Goal: Transaction & Acquisition: Register for event/course

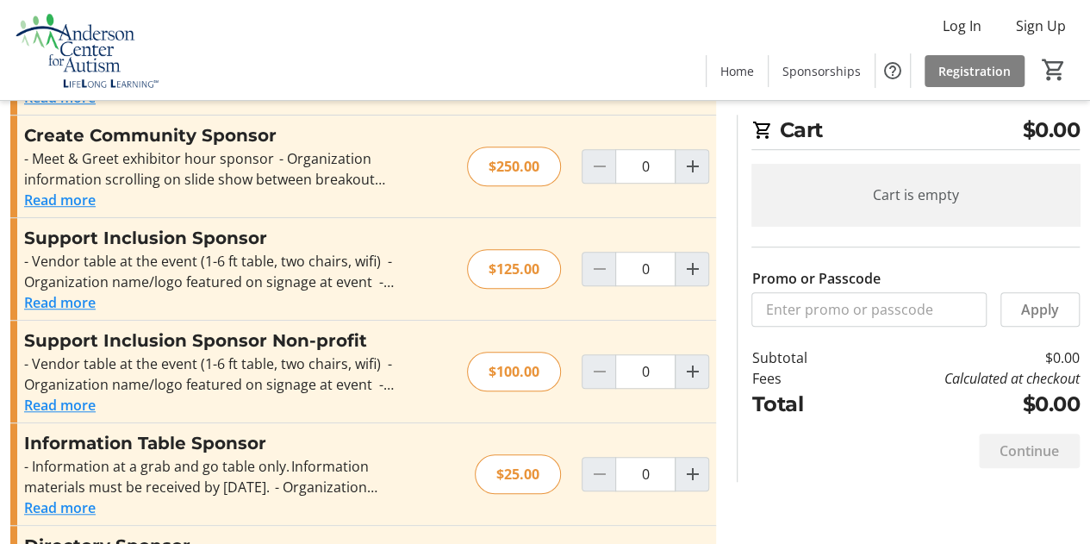
scroll to position [505, 0]
click at [692, 360] on mat-icon "Increment by one" at bounding box center [692, 370] width 21 height 21
type input "1"
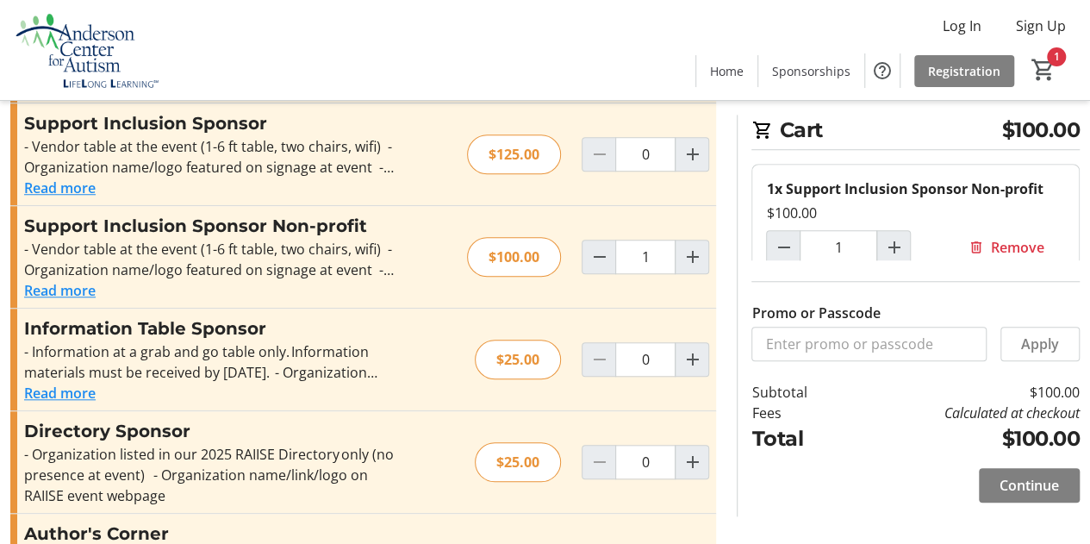
scroll to position [682, 0]
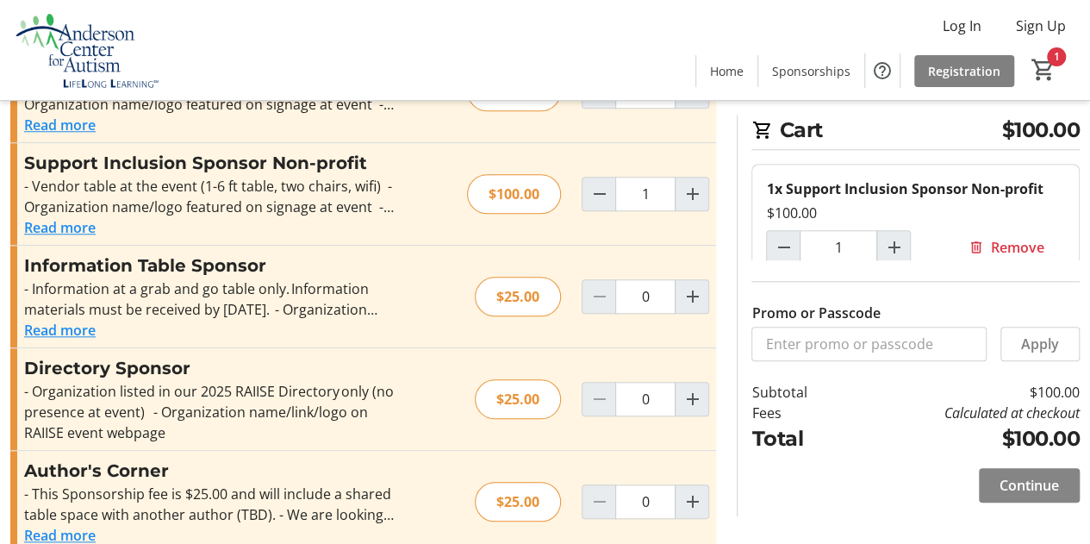
click at [1024, 482] on span "Continue" at bounding box center [1029, 485] width 59 height 21
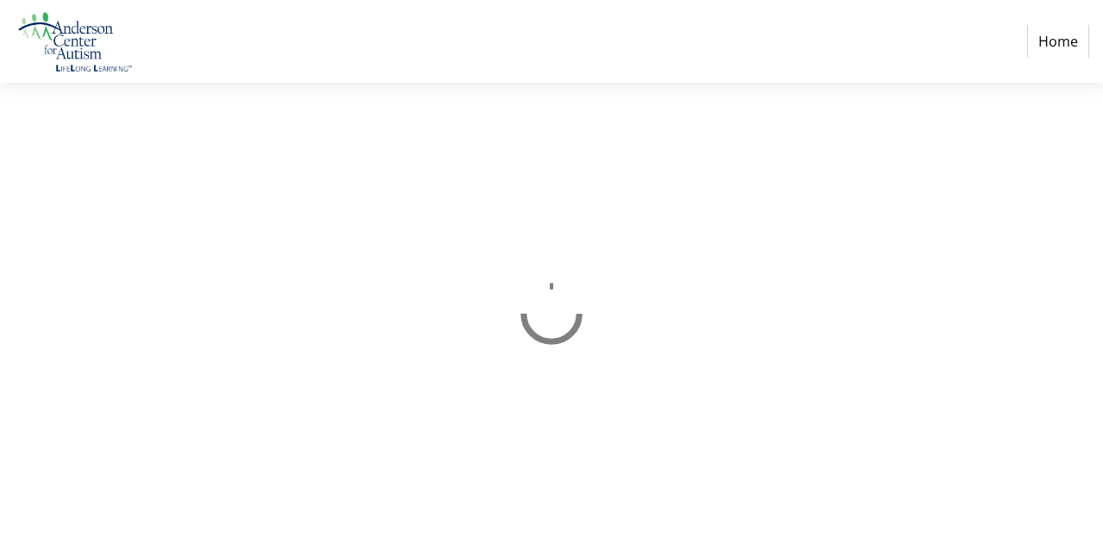
select select "US"
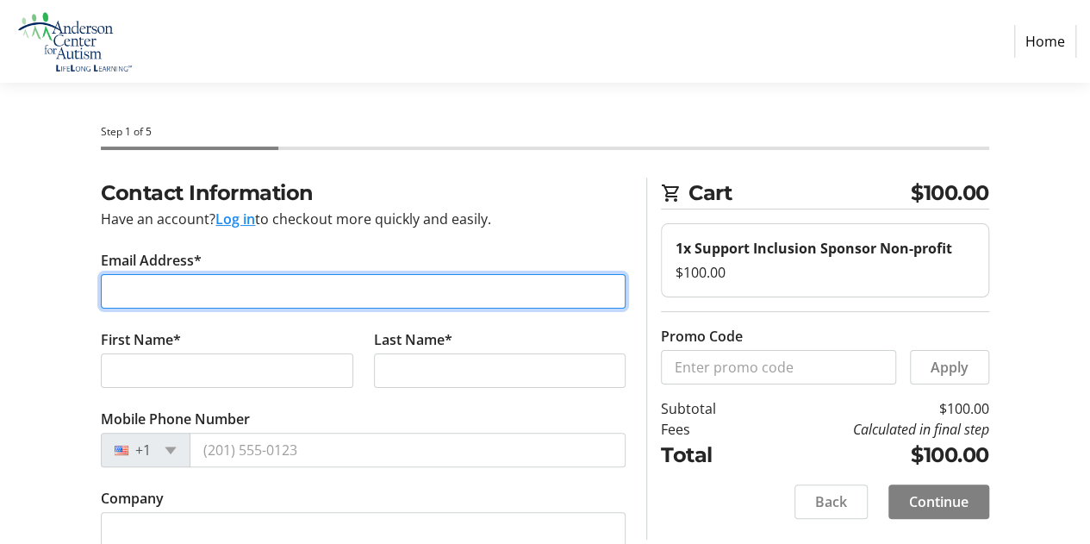
click at [250, 289] on input "Email Address*" at bounding box center [363, 291] width 525 height 34
type input "[PERSON_NAME][EMAIL_ADDRESS][DOMAIN_NAME]"
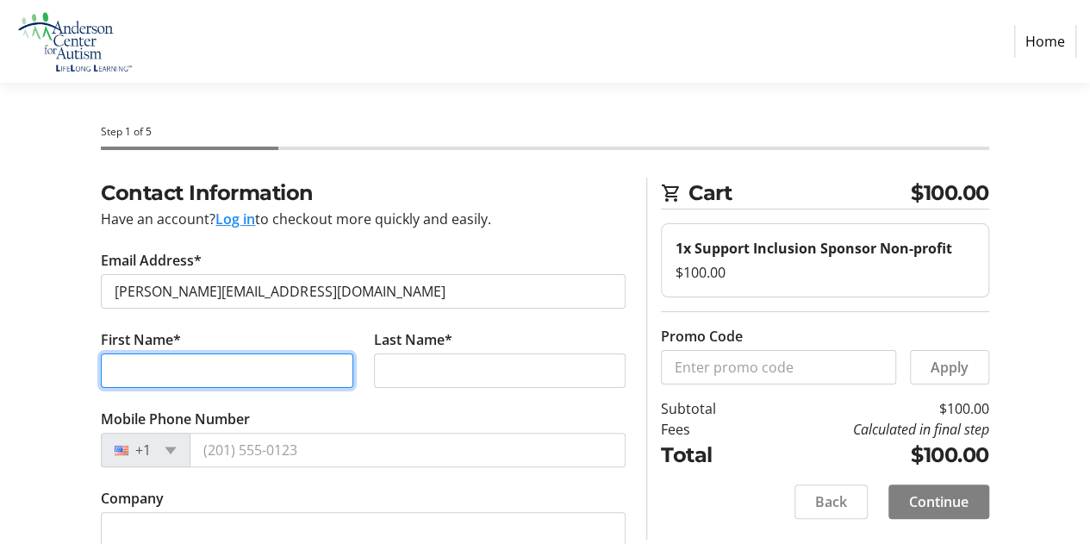
click at [209, 368] on input "First Name*" at bounding box center [227, 370] width 252 height 34
type input "[PERSON_NAME]"
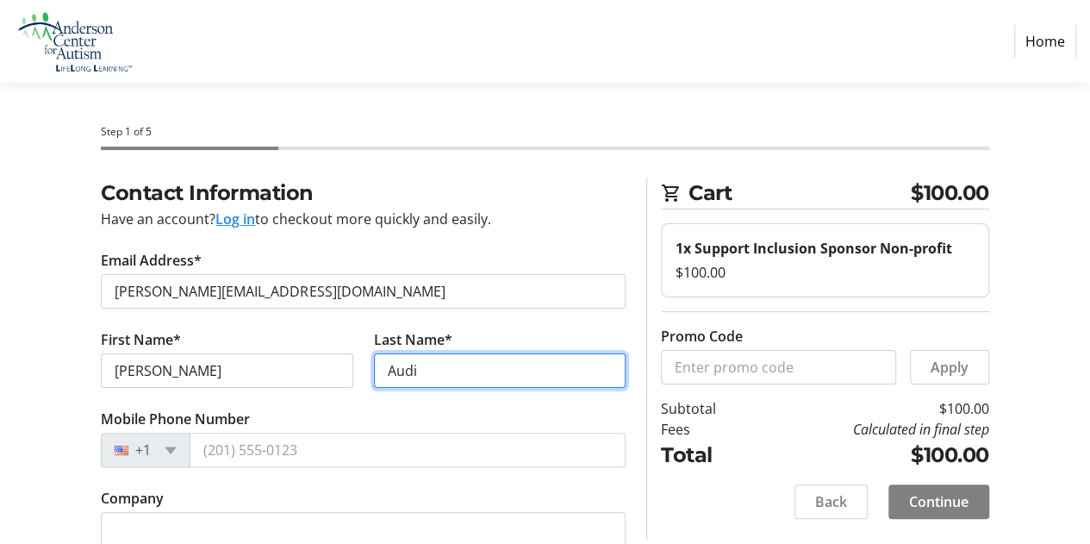
type input "Audi"
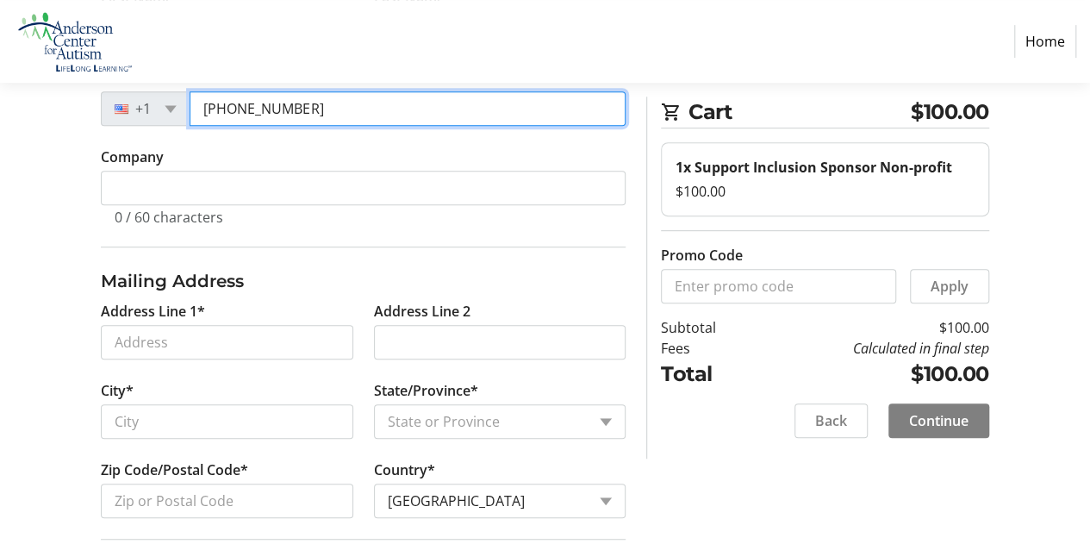
scroll to position [333, 0]
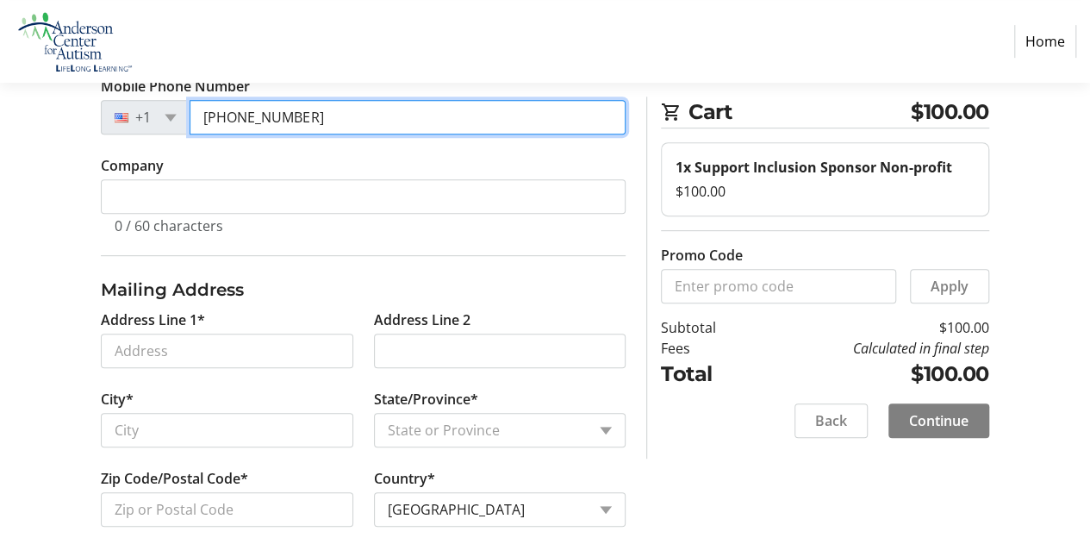
type input "[PHONE_NUMBER]"
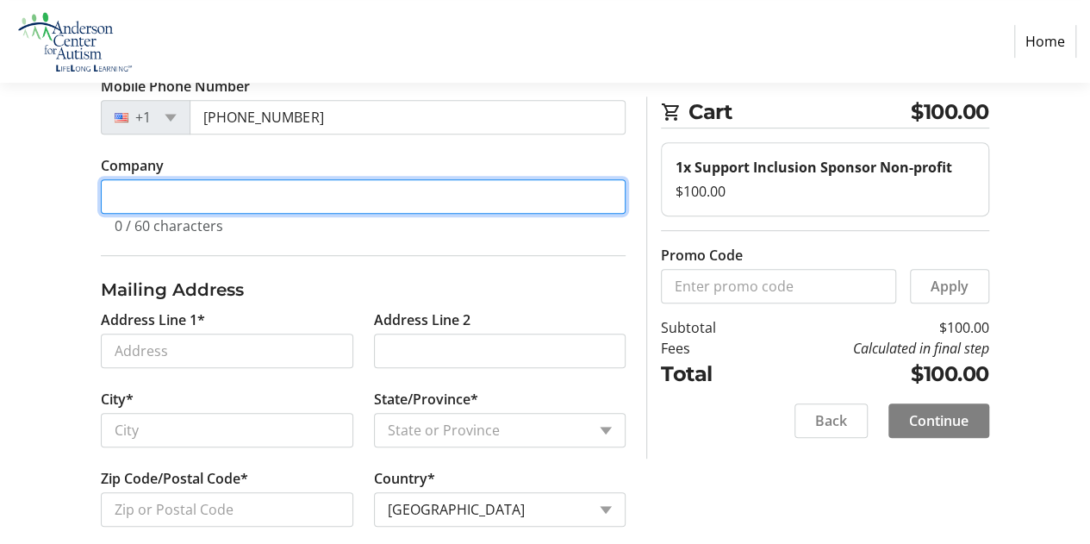
click at [266, 204] on input "Company" at bounding box center [363, 196] width 525 height 34
type input "Bring on the Spectrum Community Space & Sensory Gym"
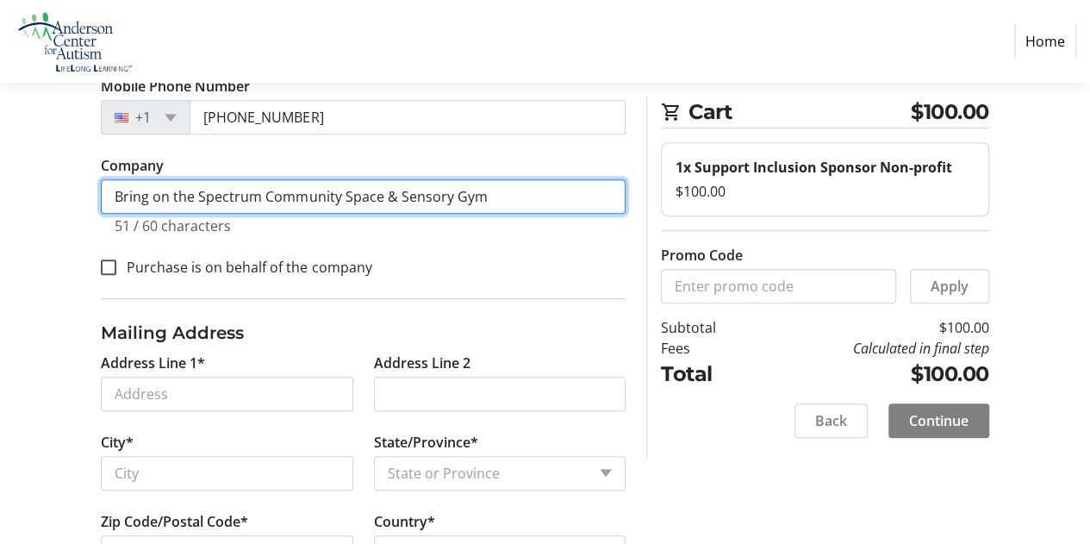
scroll to position [376, 0]
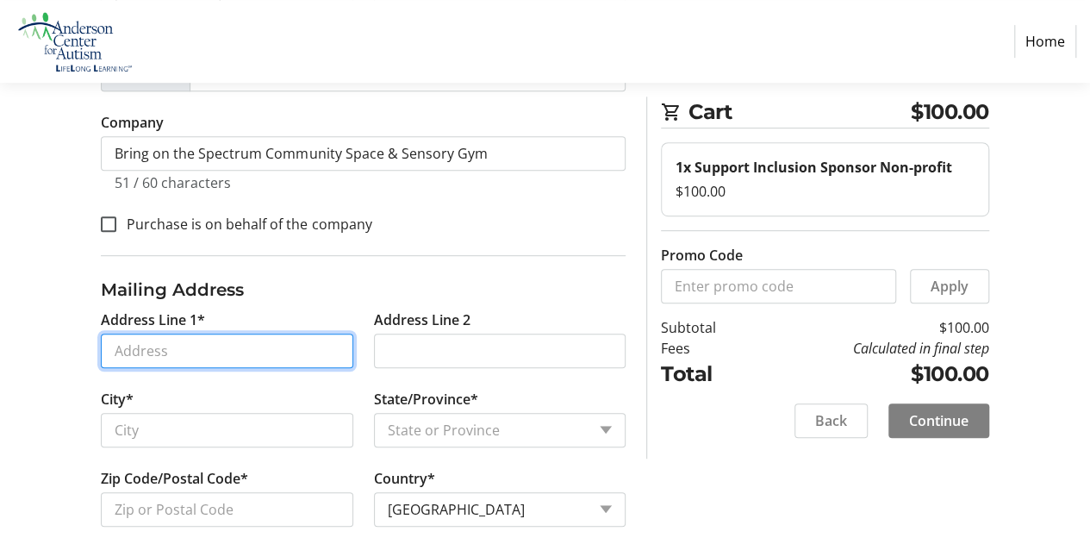
click at [202, 353] on input "Address Line 1*" at bounding box center [227, 350] width 252 height 34
type input "[STREET_ADDRESS][PERSON_NAME]"
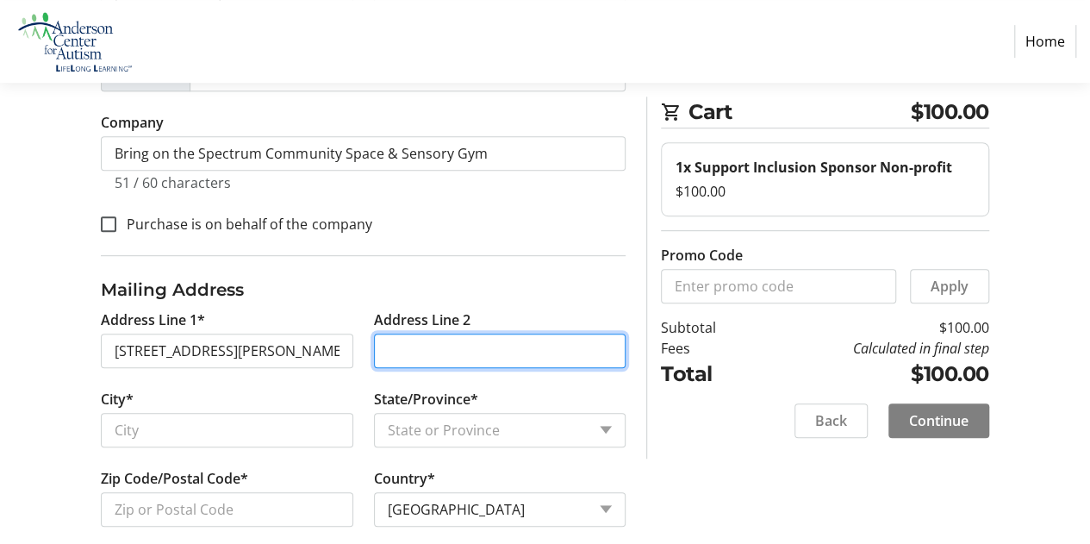
type input "#6"
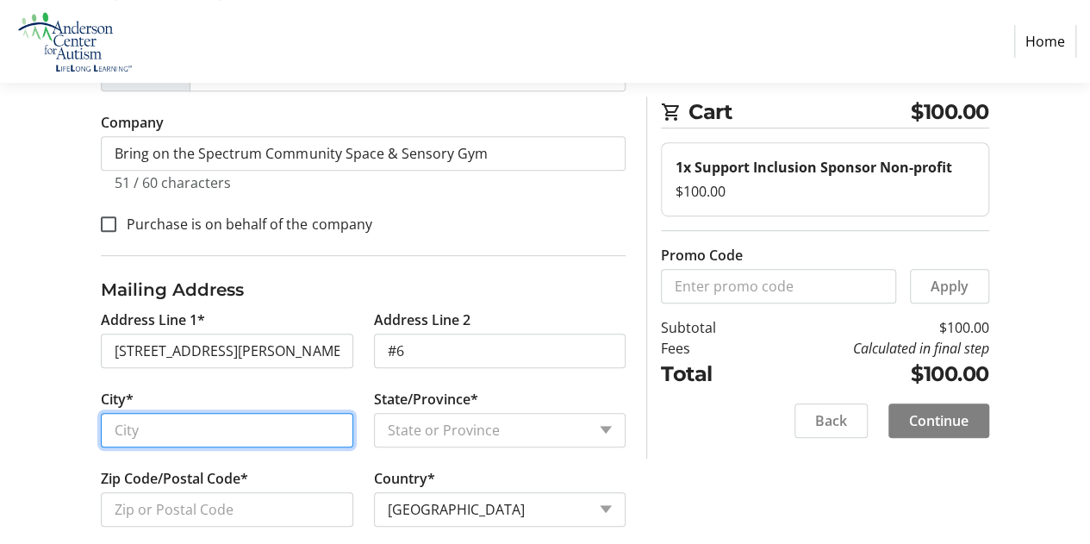
type input "[GEOGRAPHIC_DATA]"
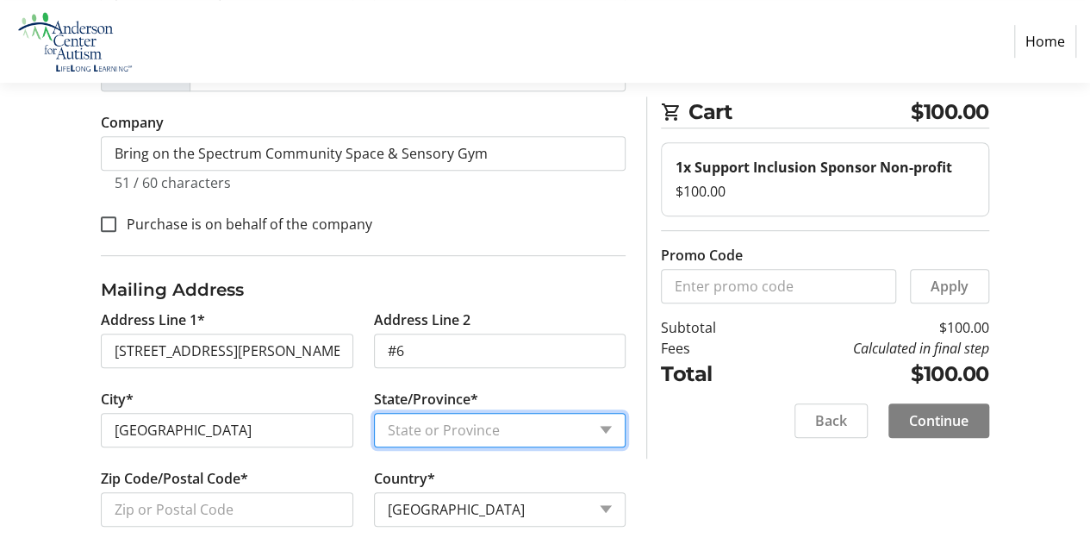
select select "NY"
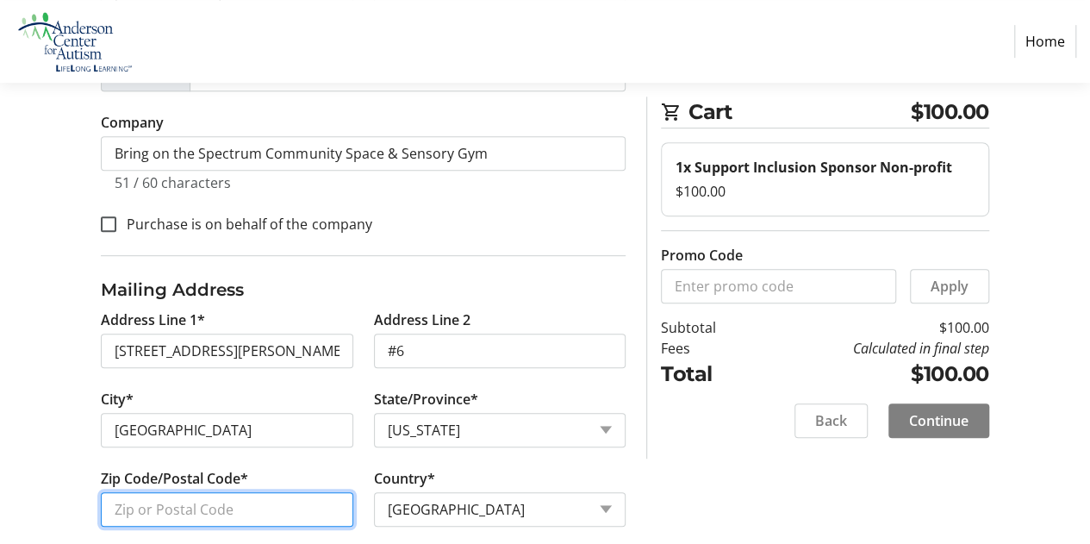
type input "12205"
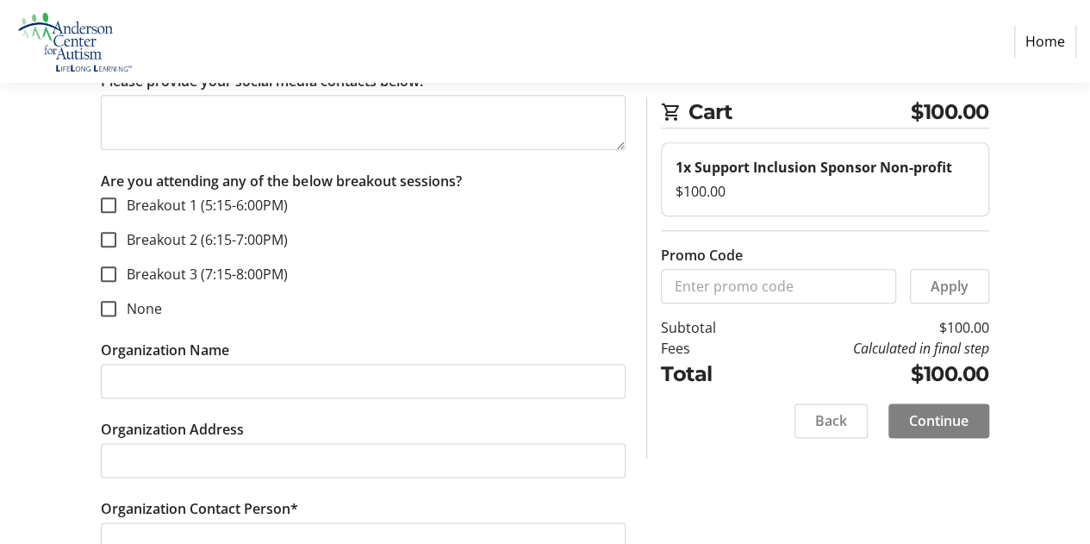
scroll to position [922, 0]
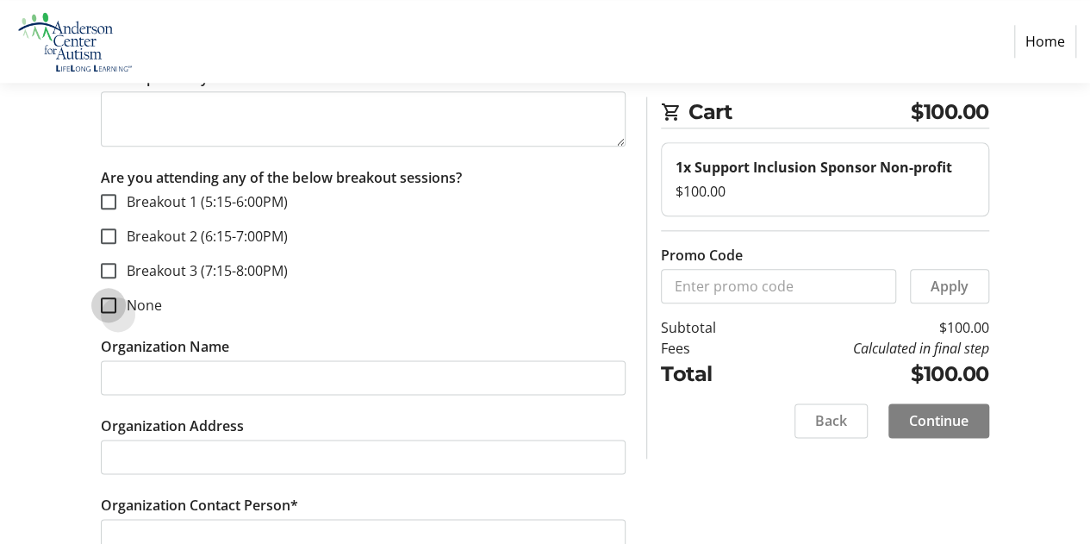
click at [110, 297] on input "None" at bounding box center [109, 305] width 16 height 16
checkbox input "true"
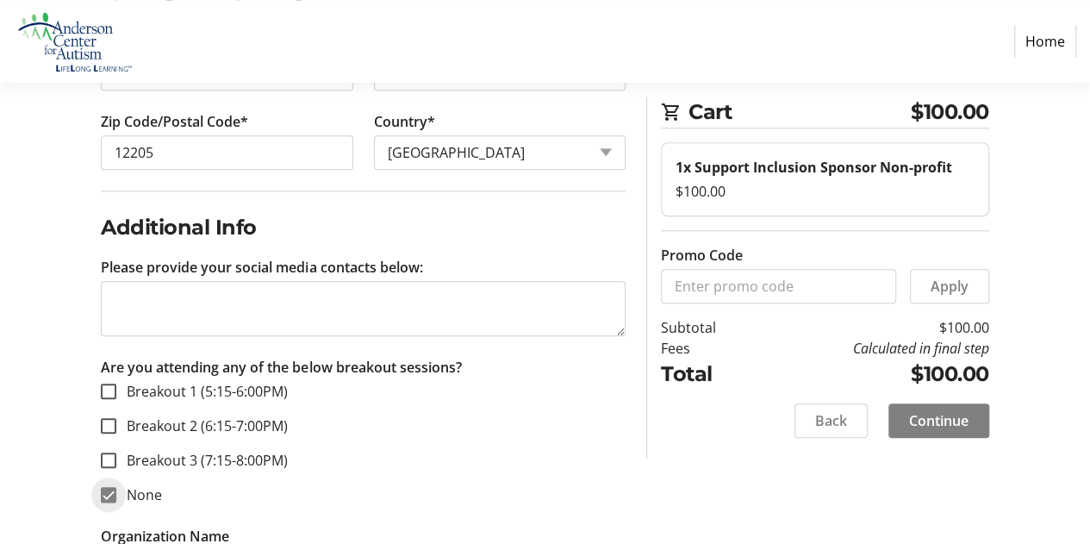
scroll to position [782, 0]
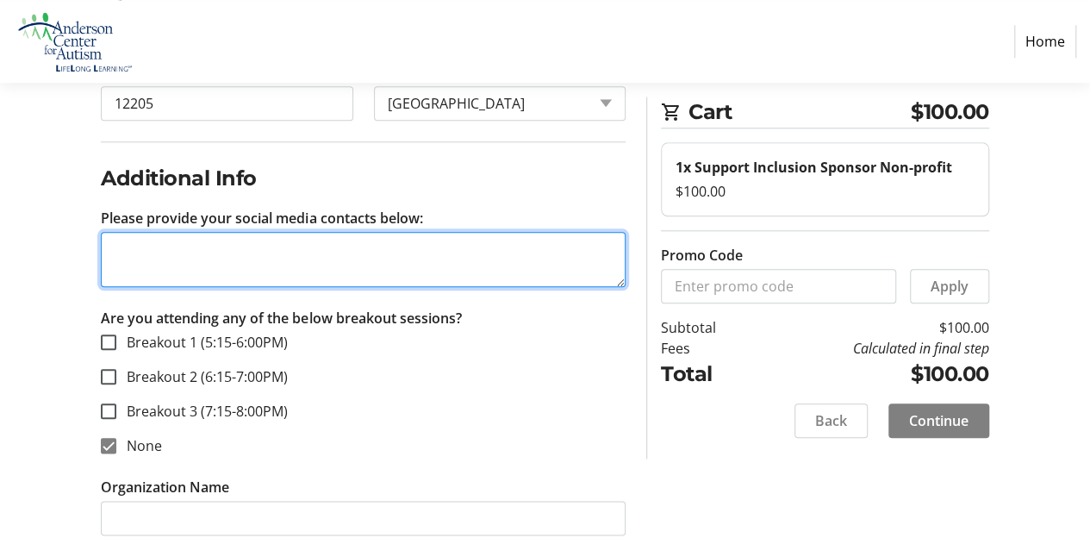
click at [200, 242] on textarea "Please provide your social media contacts below:" at bounding box center [363, 259] width 525 height 55
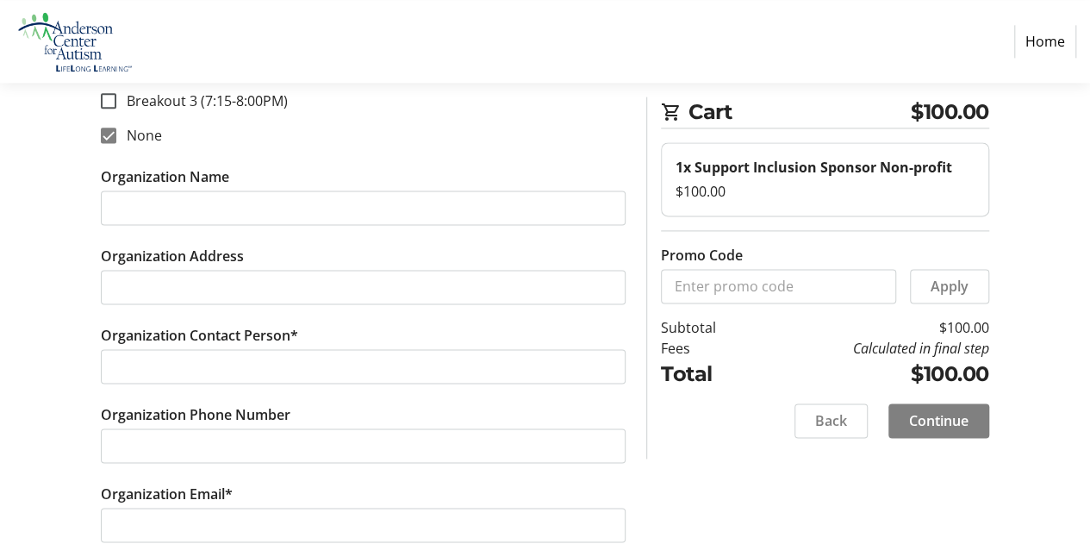
scroll to position [1075, 0]
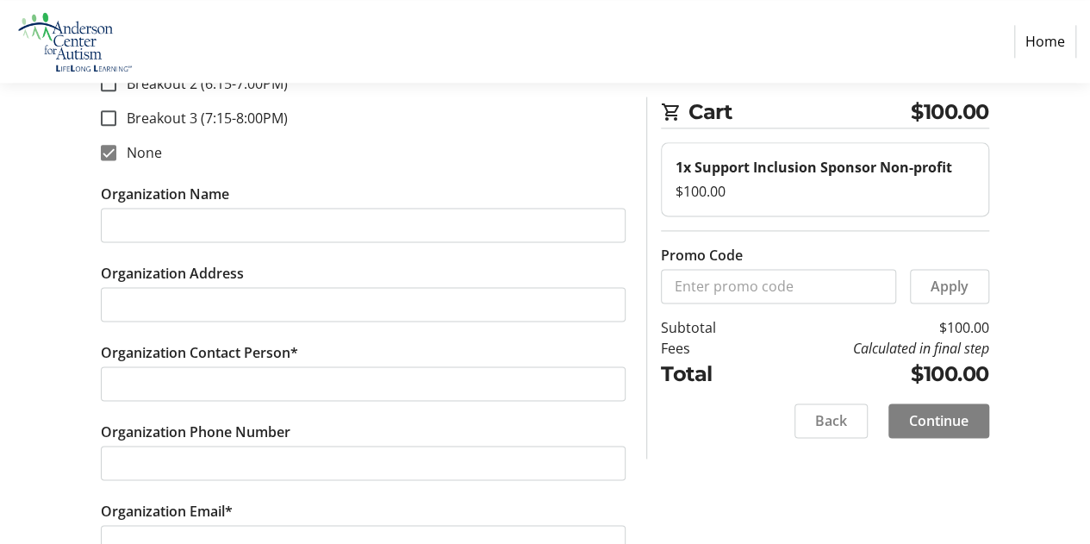
type textarea "@bringonthespectrum (FB, IG)"
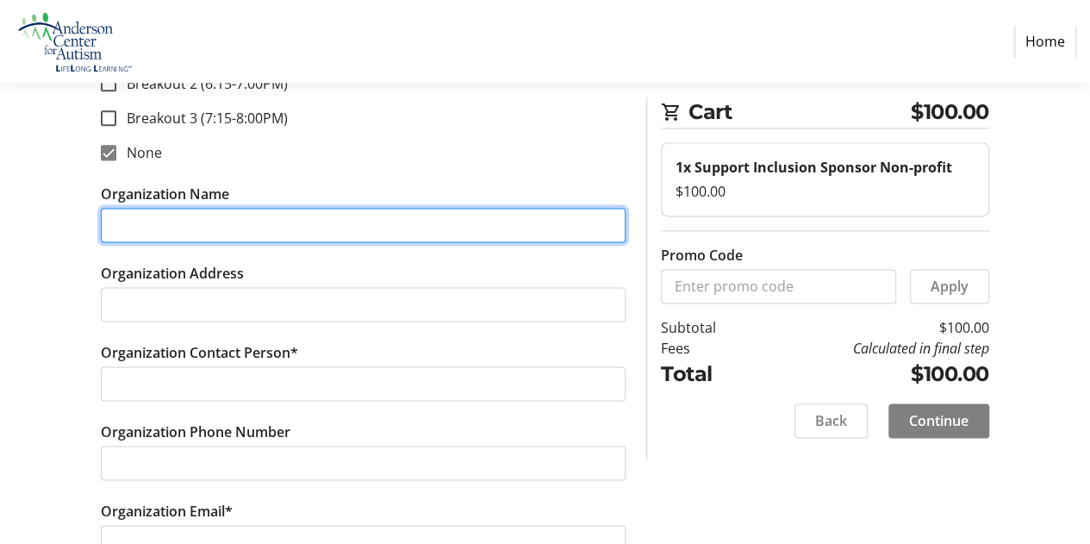
click at [154, 228] on input "Organization Name" at bounding box center [363, 225] width 525 height 34
type input "Bring on the Spectrum Community Space & Sensory Gym"
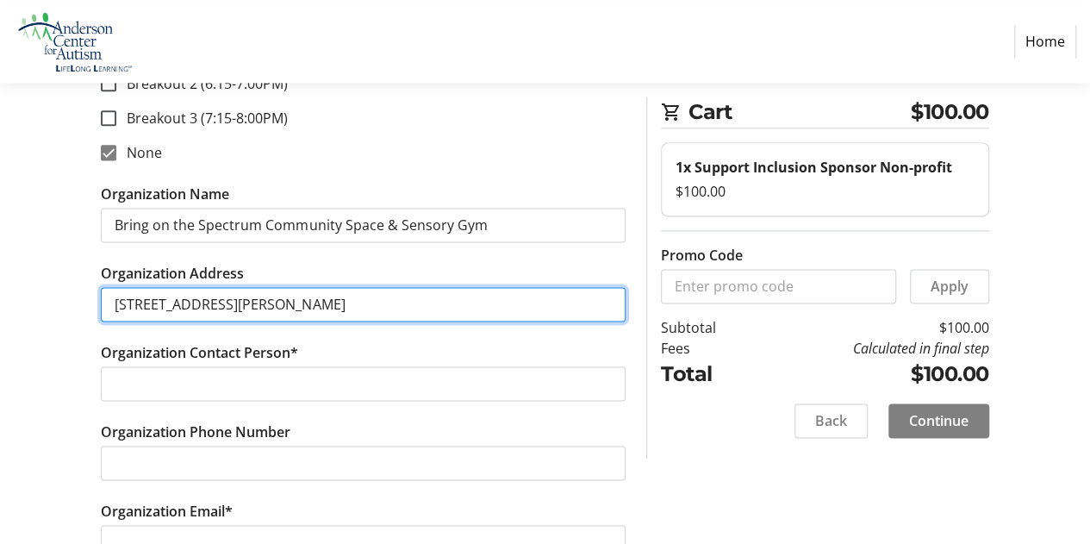
type input "[STREET_ADDRESS][PERSON_NAME]"
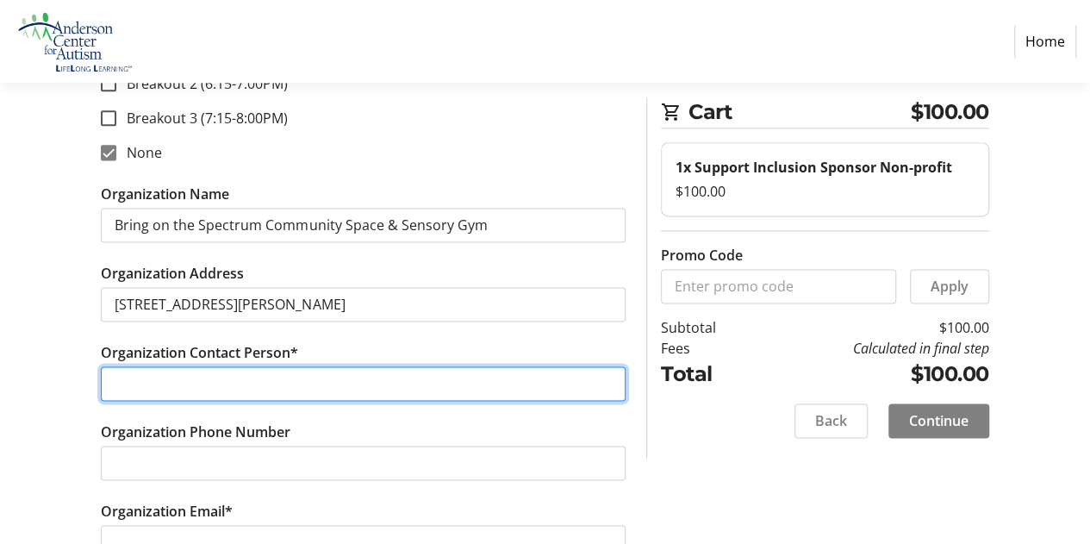
click at [245, 377] on input "Organization Contact Person*" at bounding box center [363, 383] width 525 height 34
type input "[PERSON_NAME] Audi"
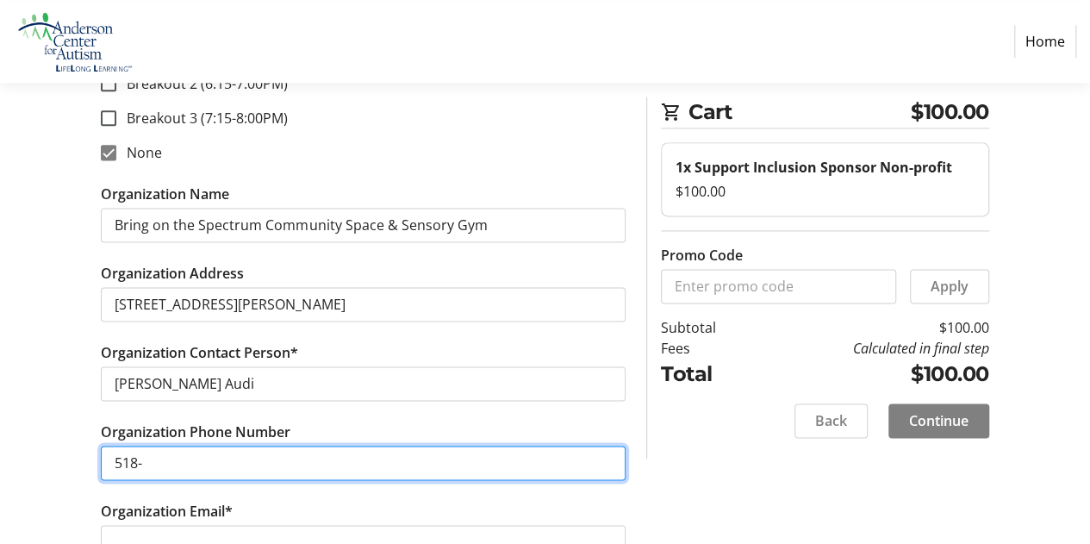
type input "5186411971"
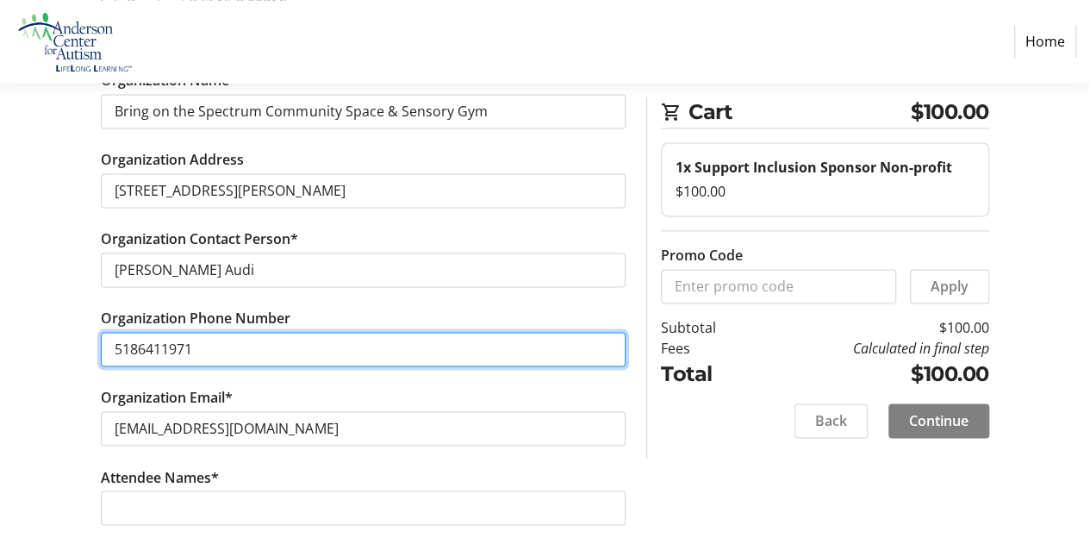
scroll to position [1268, 0]
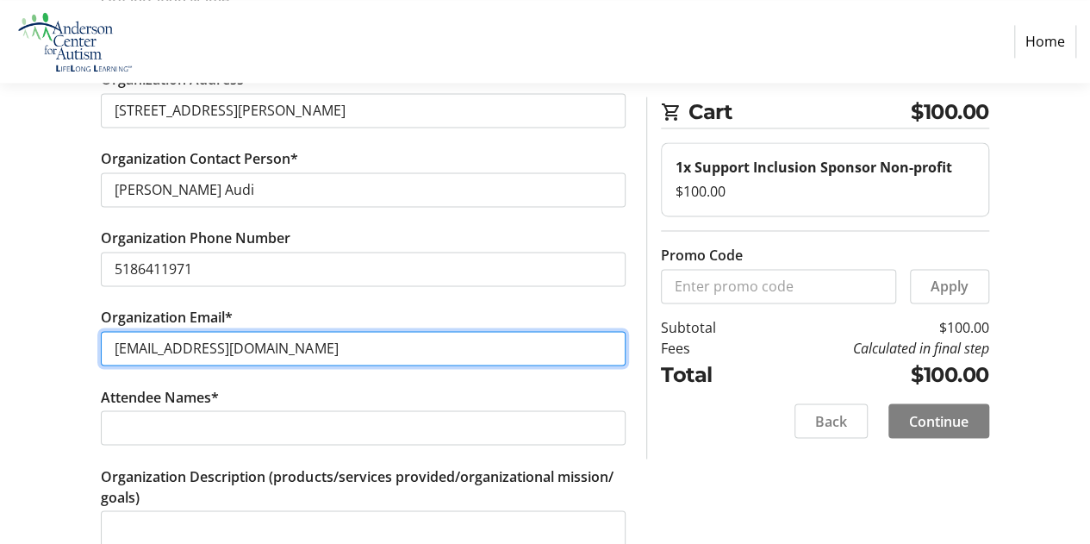
drag, startPoint x: 347, startPoint y: 348, endPoint x: 41, endPoint y: 349, distance: 306.8
click at [41, 349] on div "Contact Information Have an account? Log in to checkout more quickly and easily…" at bounding box center [545, 113] width 1090 height 2408
type input "[EMAIL_ADDRESS][DOMAIN_NAME]"
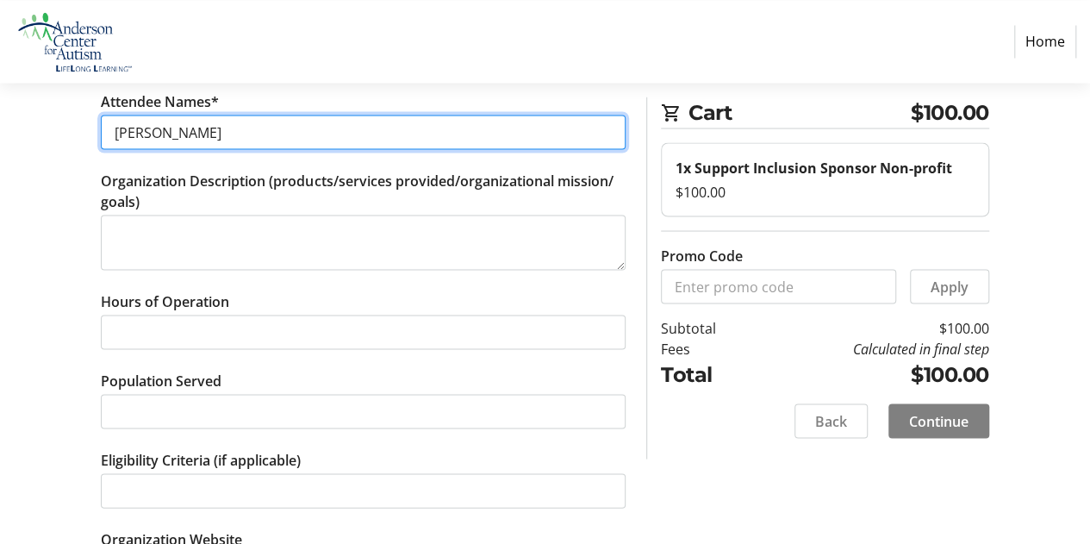
scroll to position [1573, 0]
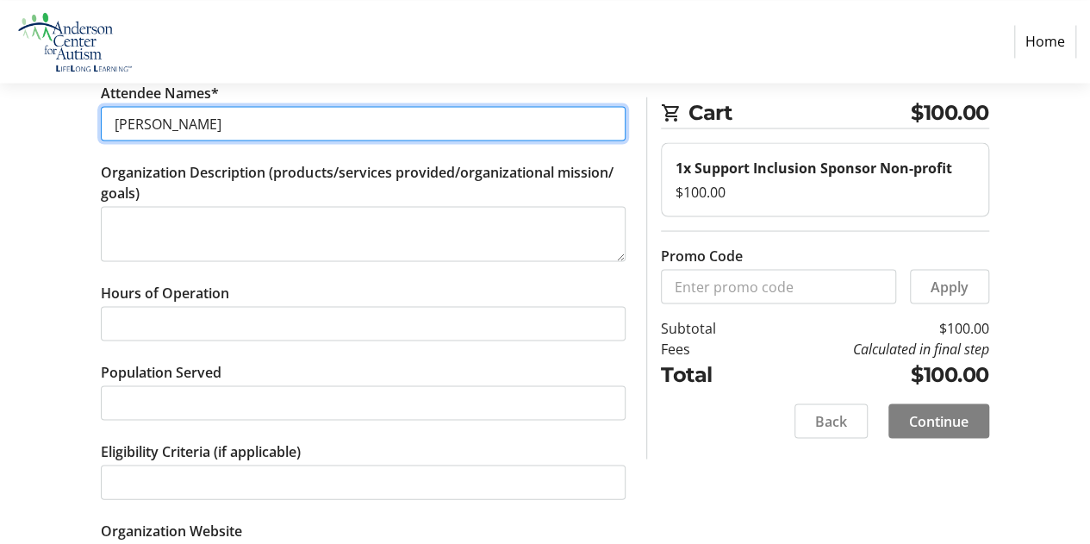
type input "[PERSON_NAME]"
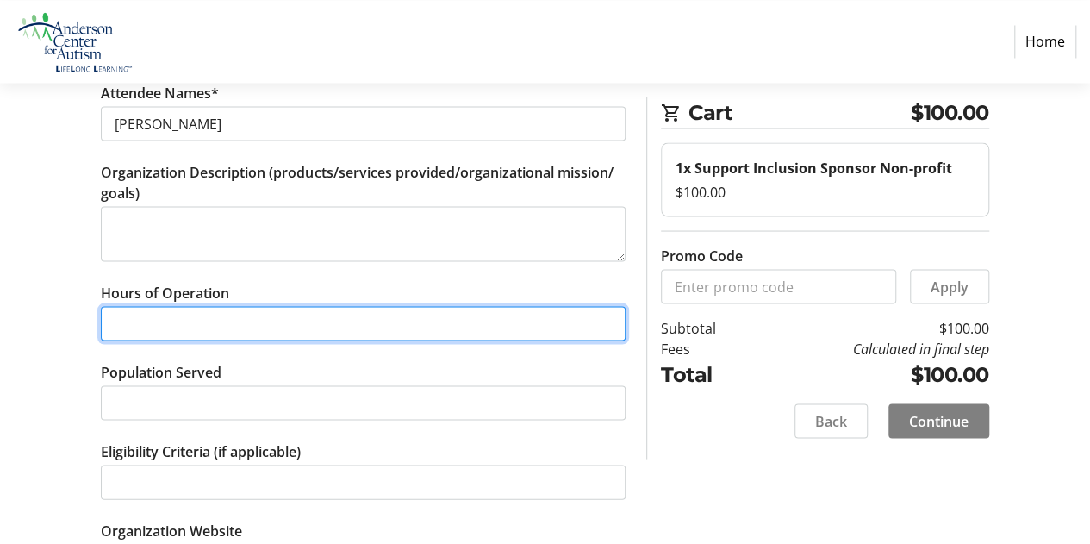
click at [208, 327] on input "Hours of Operation" at bounding box center [363, 323] width 525 height 34
type input "varies"
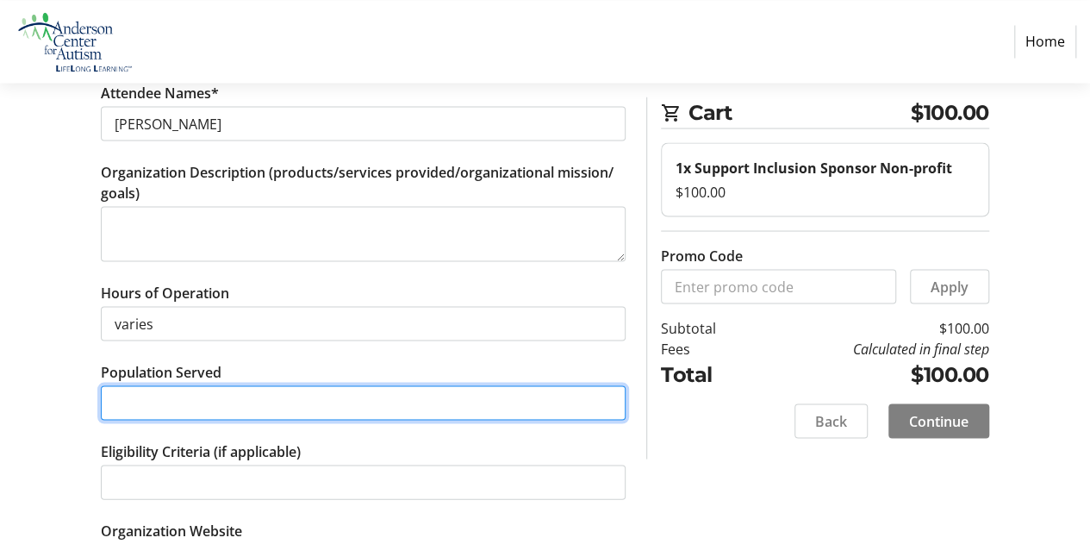
click at [168, 385] on input "Population Served" at bounding box center [363, 402] width 525 height 34
type input "l"
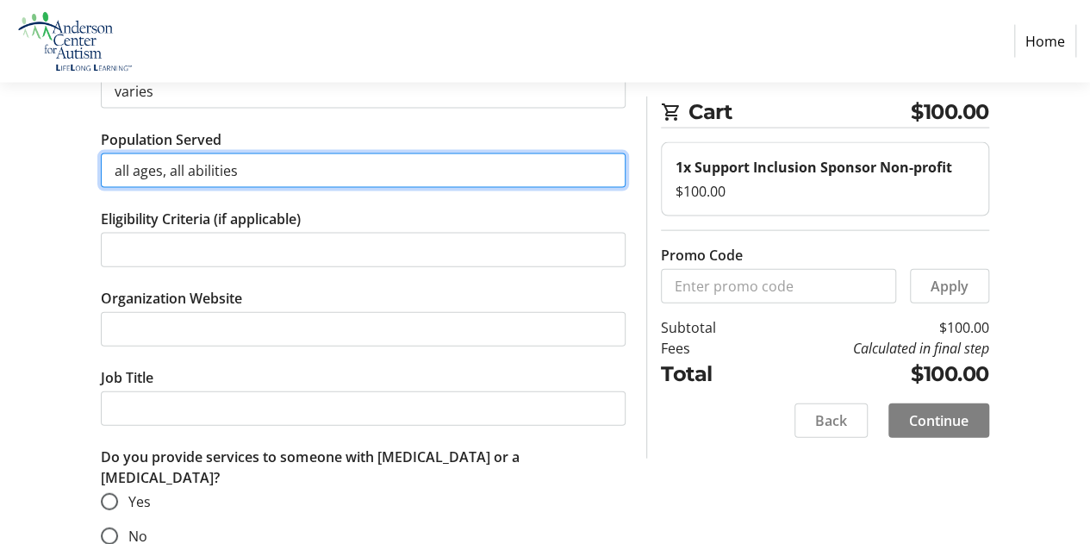
scroll to position [1813, 0]
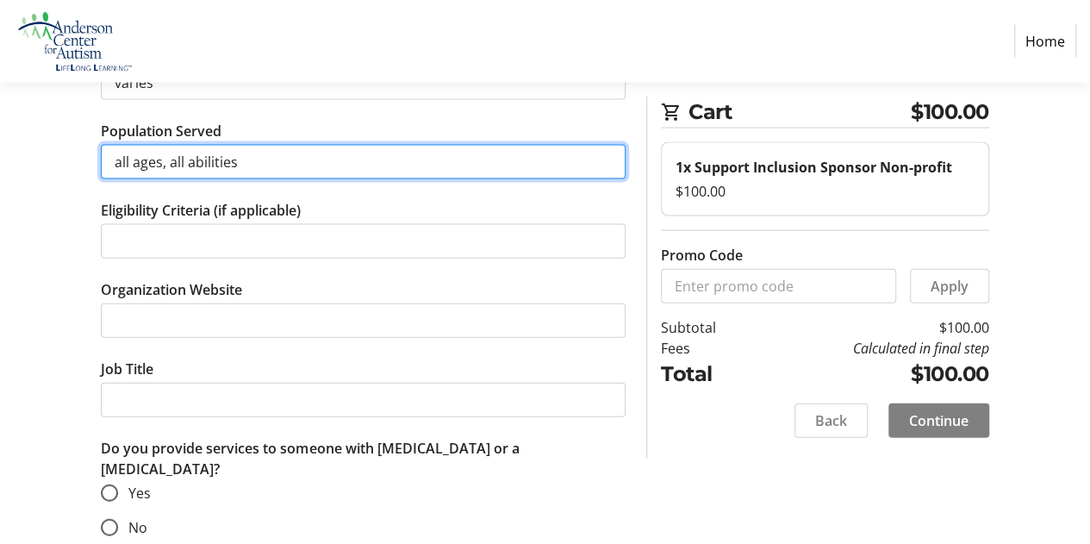
type input "all ages, all abilities"
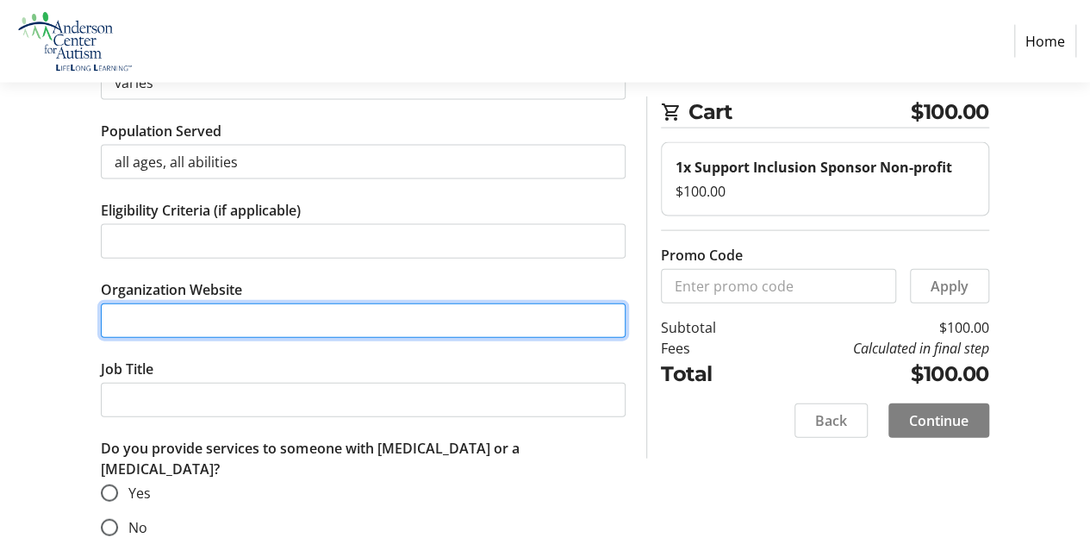
click at [178, 309] on input "Organization Website" at bounding box center [363, 320] width 525 height 34
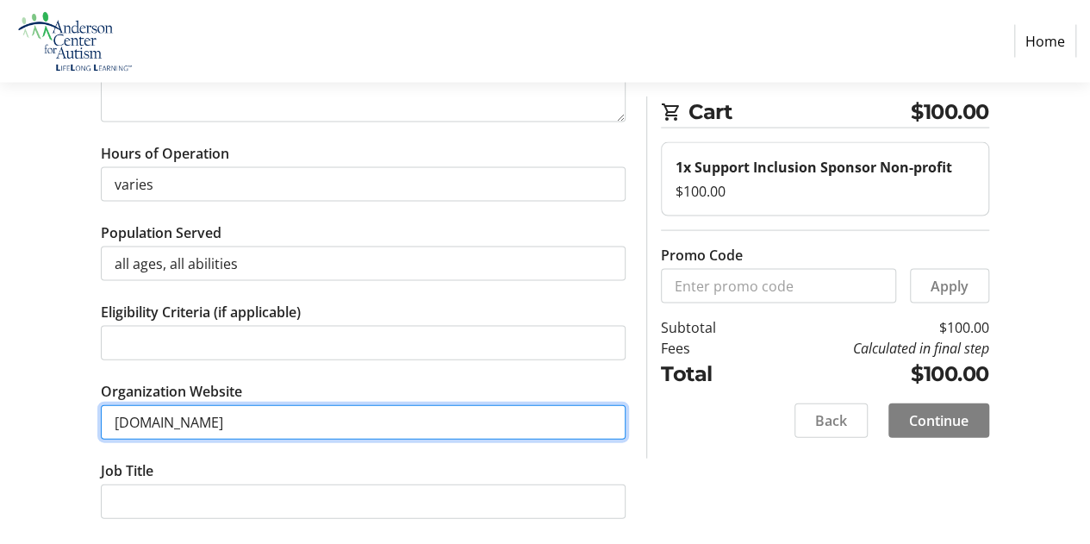
scroll to position [1933, 0]
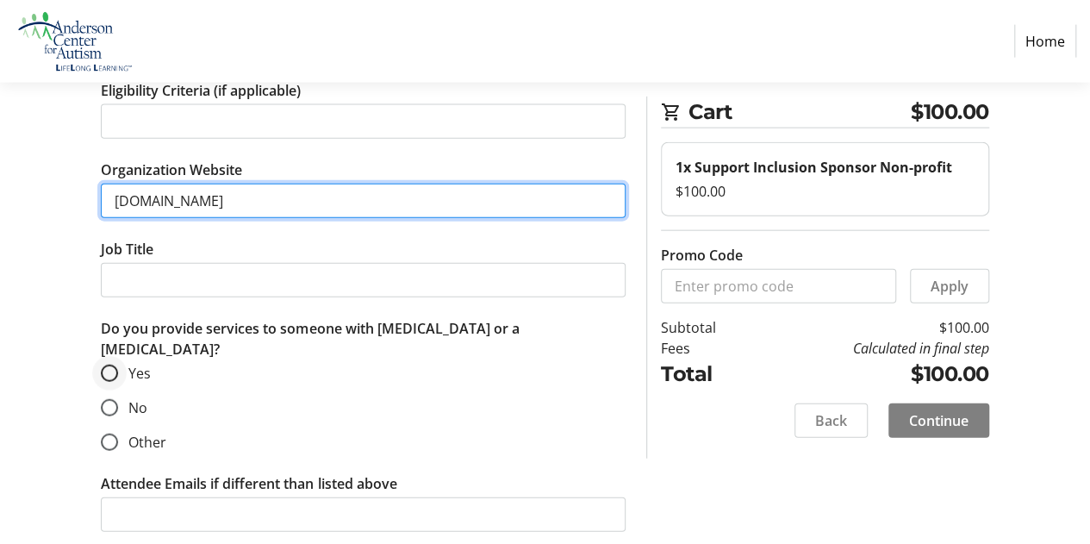
type input "[DOMAIN_NAME]"
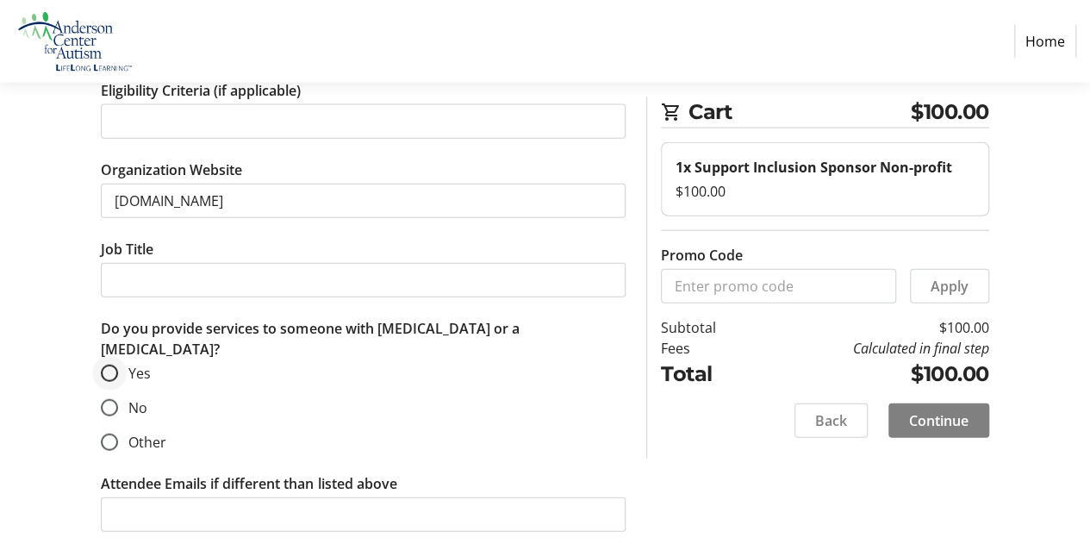
click at [126, 362] on div at bounding box center [109, 372] width 41 height 41
radio input "true"
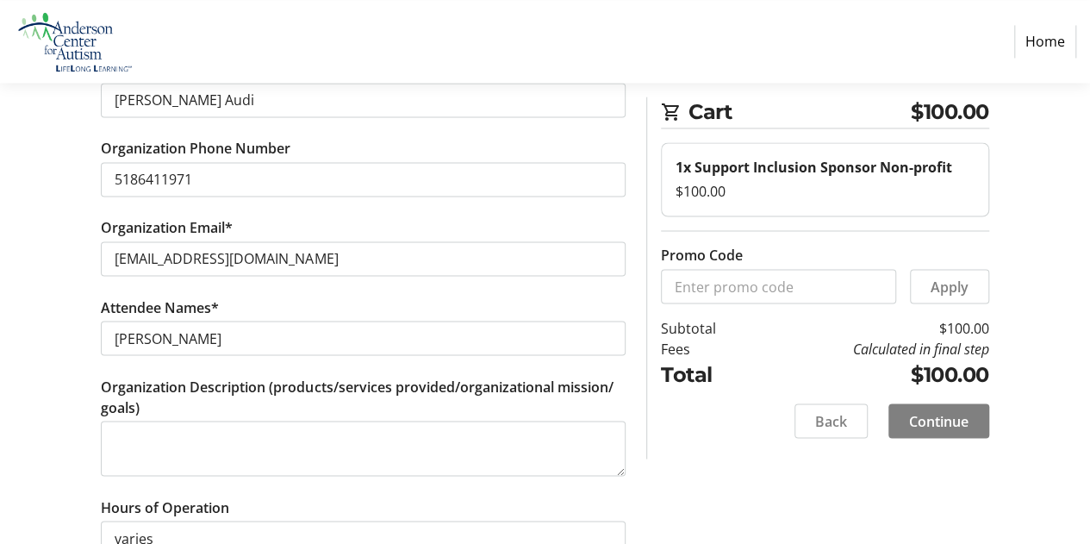
scroll to position [1378, 0]
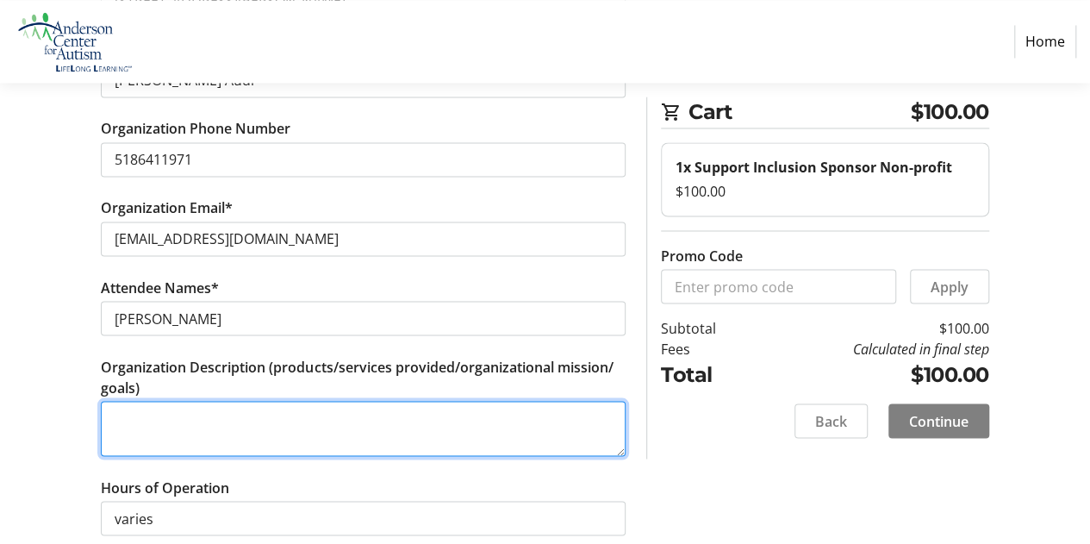
click at [124, 402] on textarea "Organization Description (products/services provided/organizational mission/ go…" at bounding box center [363, 428] width 525 height 55
paste textarea "Bring on the Spectrum is a 6,000 square foot Community Space and Sensory Gym, e…"
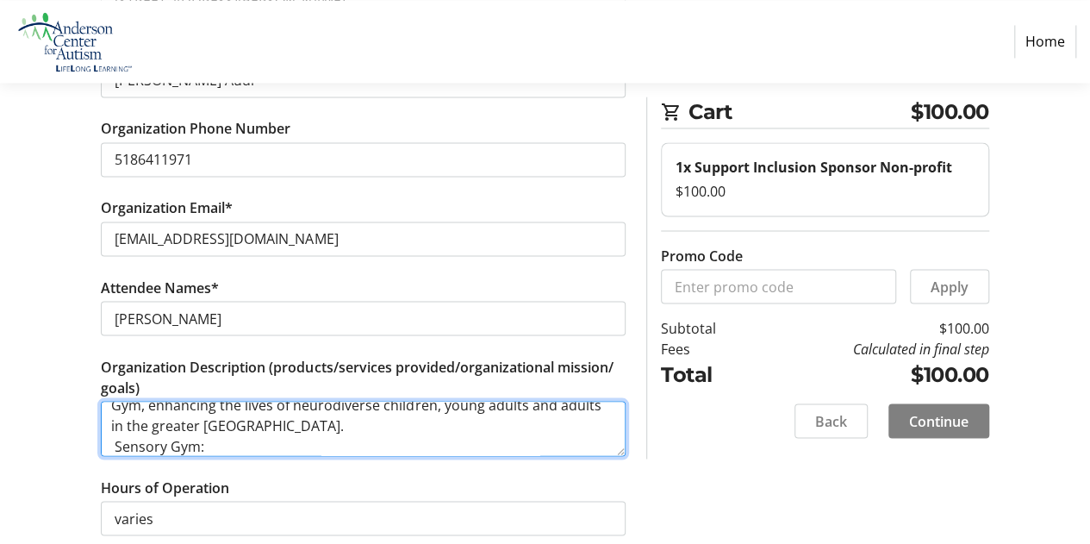
scroll to position [27, 0]
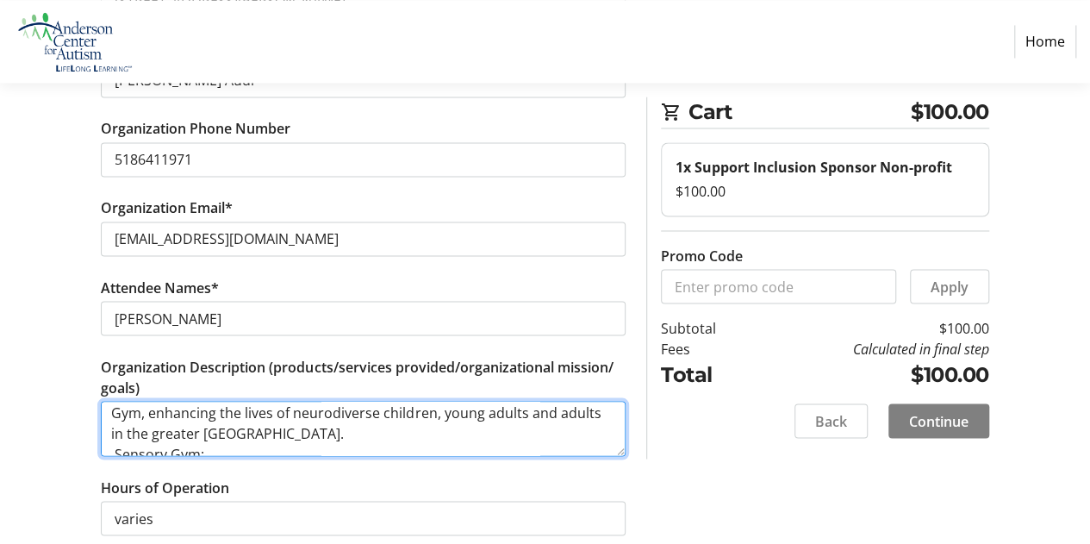
click at [367, 403] on textarea "Bring on the Spectrum is a 6,000 square foot Community Space and Sensory Gym, e…" at bounding box center [363, 428] width 525 height 55
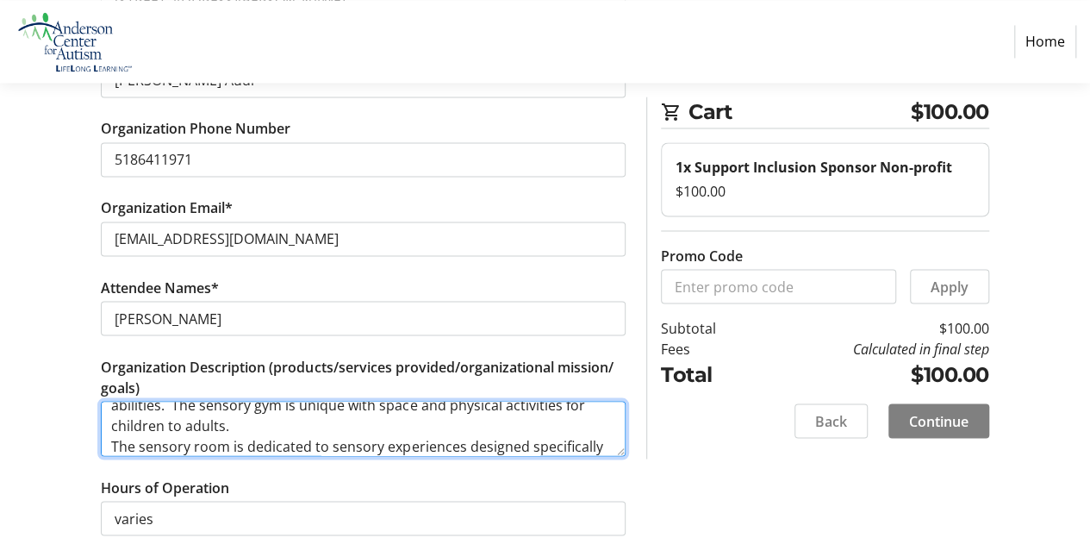
scroll to position [47, 0]
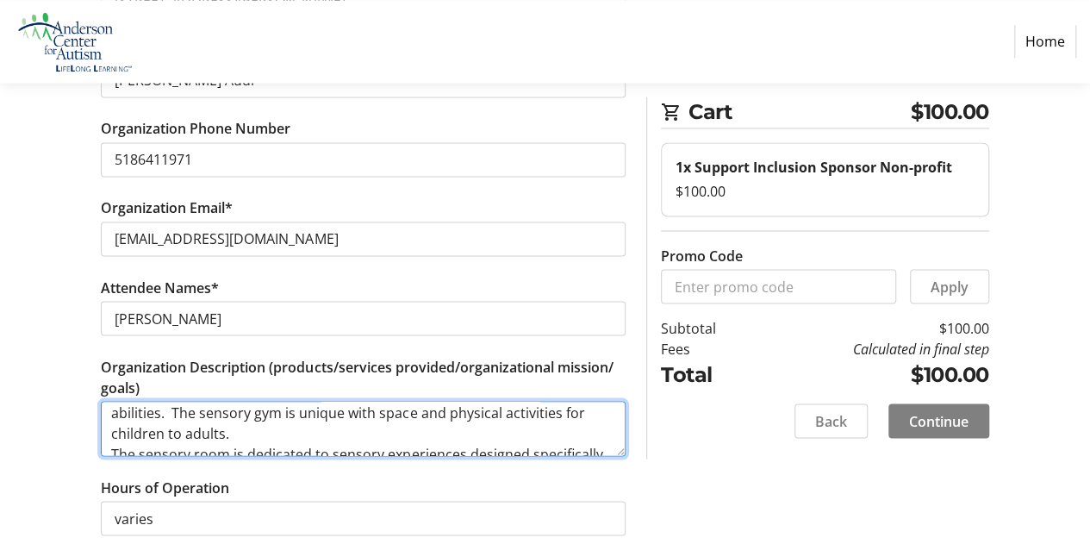
click at [252, 430] on textarea "Bring on the Spectrum is a 6,000 square foot Community Space and Sensory Gym, e…" at bounding box center [363, 428] width 525 height 55
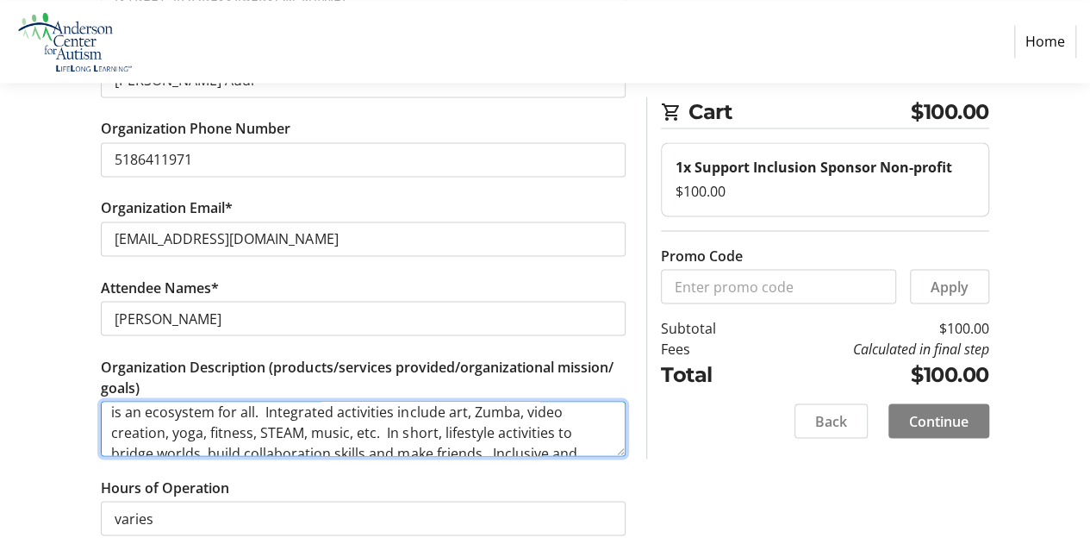
scroll to position [151, 0]
drag, startPoint x: 334, startPoint y: 420, endPoint x: 241, endPoint y: 425, distance: 93.2
click at [241, 425] on textarea "Bring on the Spectrum is a 6,000 square foot Community Space and Sensory Gym, e…" at bounding box center [363, 428] width 525 height 55
click at [453, 418] on textarea "Bring on the Spectrum is a 6,000 square foot Community Space and Sensory Gym, e…" at bounding box center [363, 428] width 525 height 55
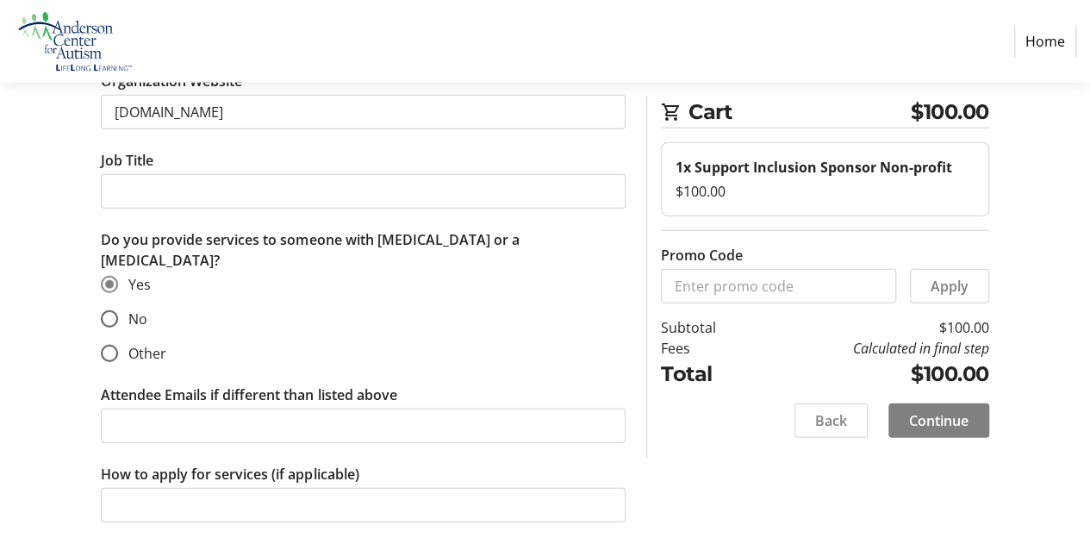
scroll to position [2028, 0]
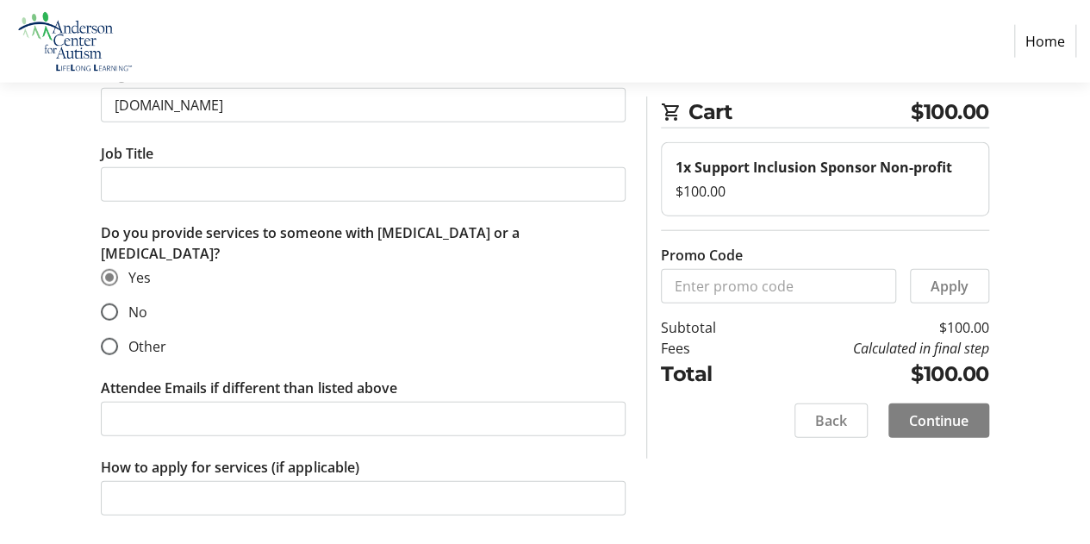
type textarea "Bring on the Spectrum is a 6,000 square foot Community Space and Sensory Gym, e…"
click at [955, 418] on span "Continue" at bounding box center [938, 420] width 59 height 21
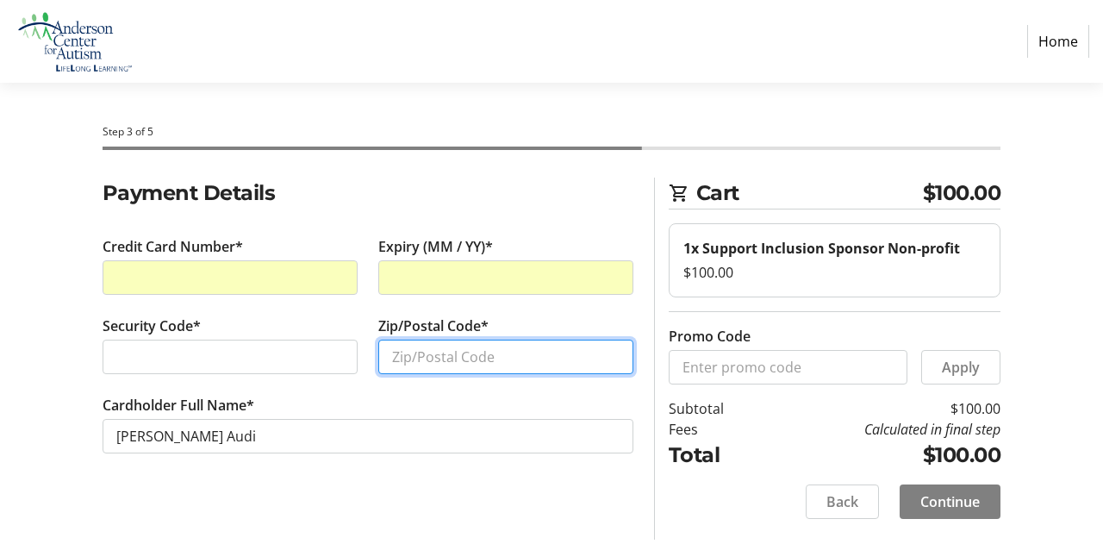
click at [404, 344] on input "Zip/Postal Code*" at bounding box center [505, 357] width 255 height 34
type input "12211"
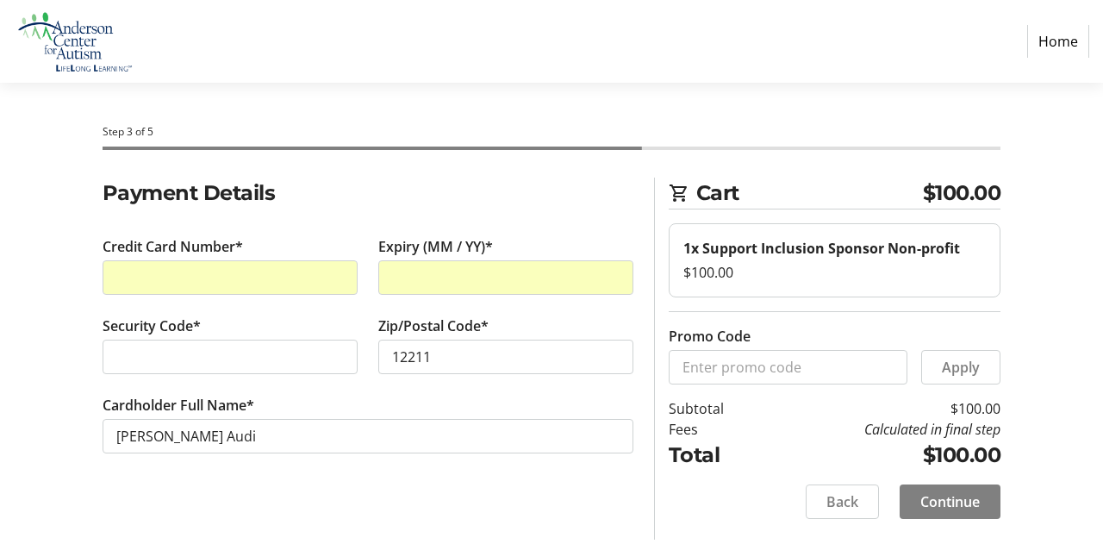
click at [1058, 156] on div "Step 3 of 5" at bounding box center [551, 130] width 1103 height 95
click at [931, 497] on span "Continue" at bounding box center [949, 501] width 59 height 21
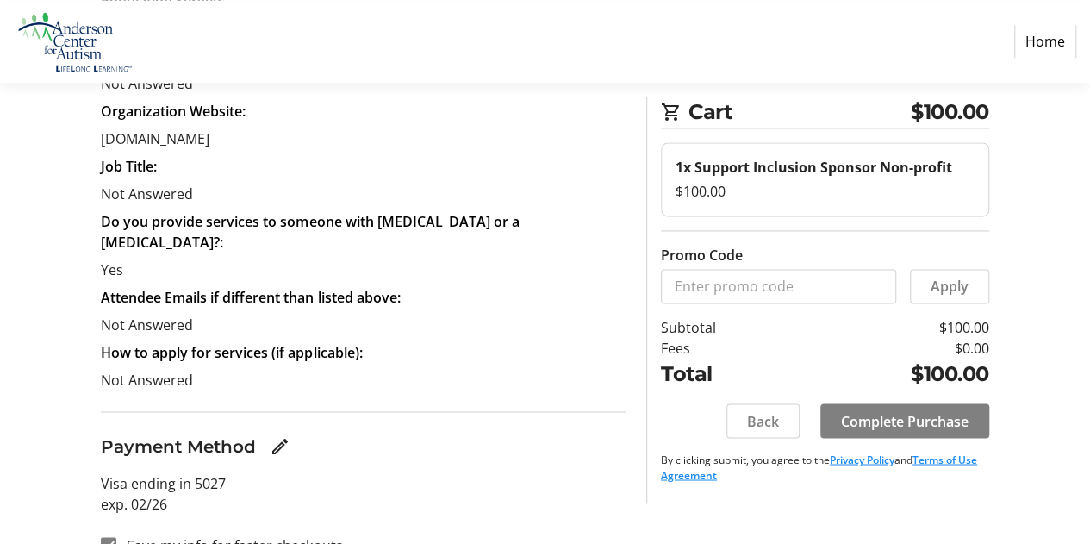
scroll to position [1259, 0]
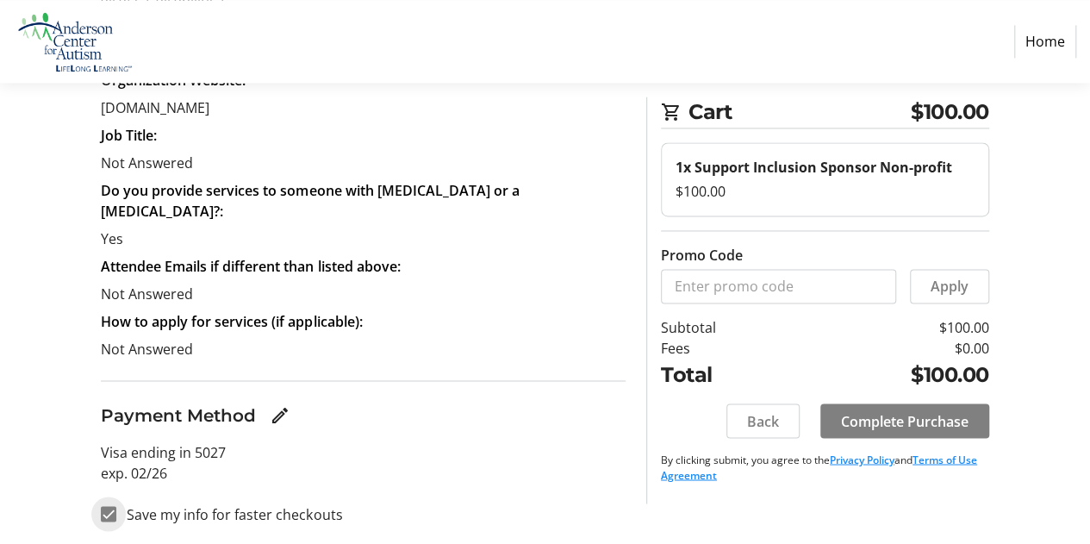
click at [112, 514] on input "Save my info for faster checkouts" at bounding box center [109, 514] width 16 height 16
checkbox input "false"
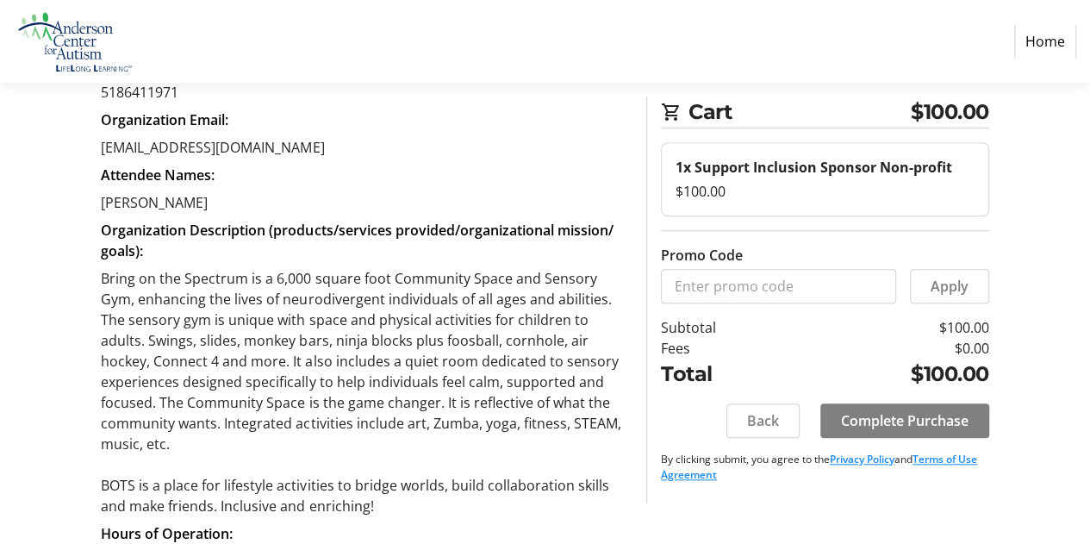
scroll to position [695, 0]
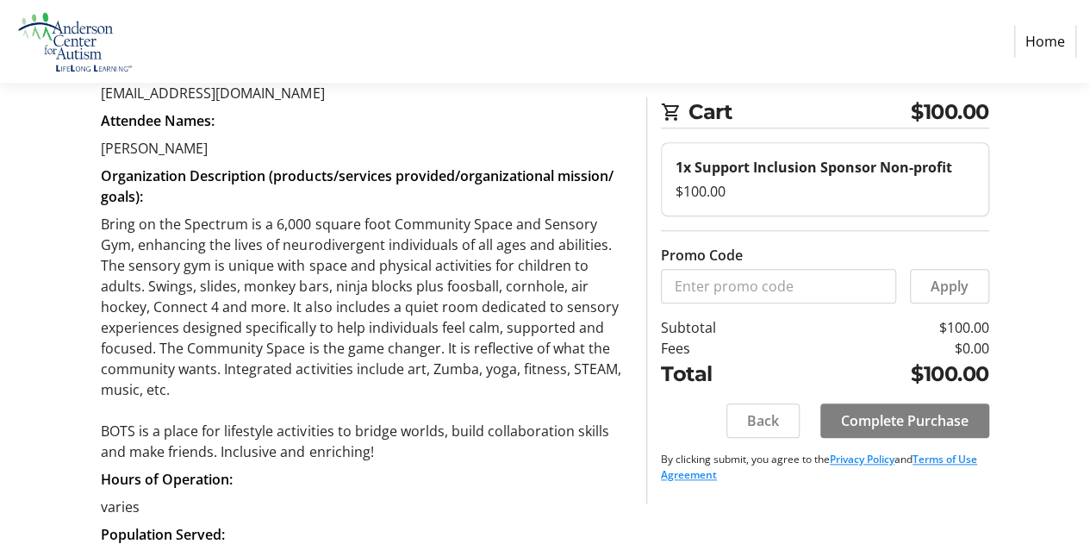
drag, startPoint x: 105, startPoint y: 221, endPoint x: 435, endPoint y: 444, distance: 397.9
click at [435, 444] on p "Bring on the Spectrum is a 6,000 square foot Community Space and Sensory Gym, e…" at bounding box center [363, 338] width 525 height 248
copy p "Bring on the Spectrum is a 6,000 square foot Community Space and Sensory Gym, e…"
click at [937, 419] on span "Complete Purchase" at bounding box center [905, 420] width 128 height 21
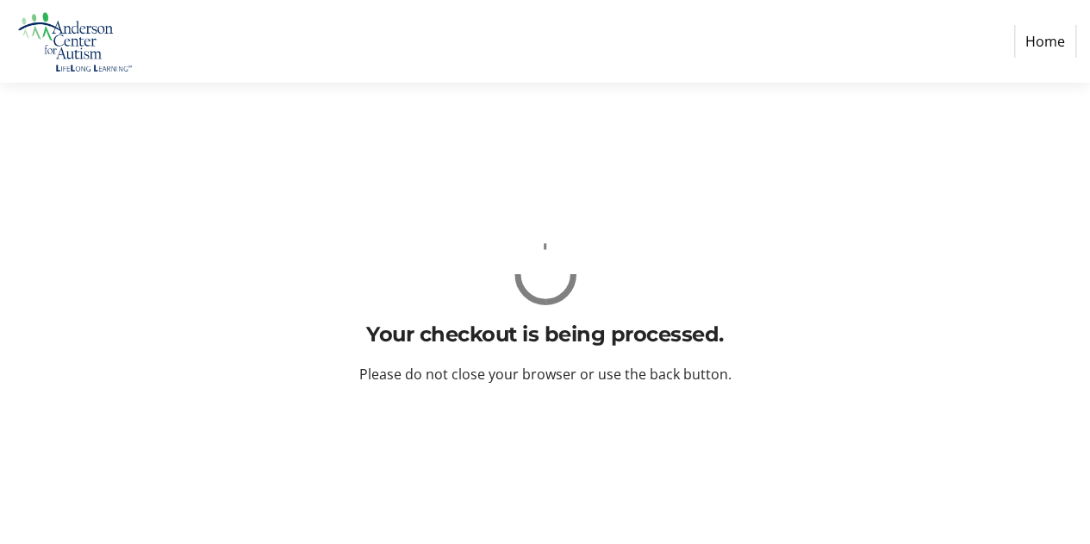
scroll to position [0, 0]
